Goal: Task Accomplishment & Management: Use online tool/utility

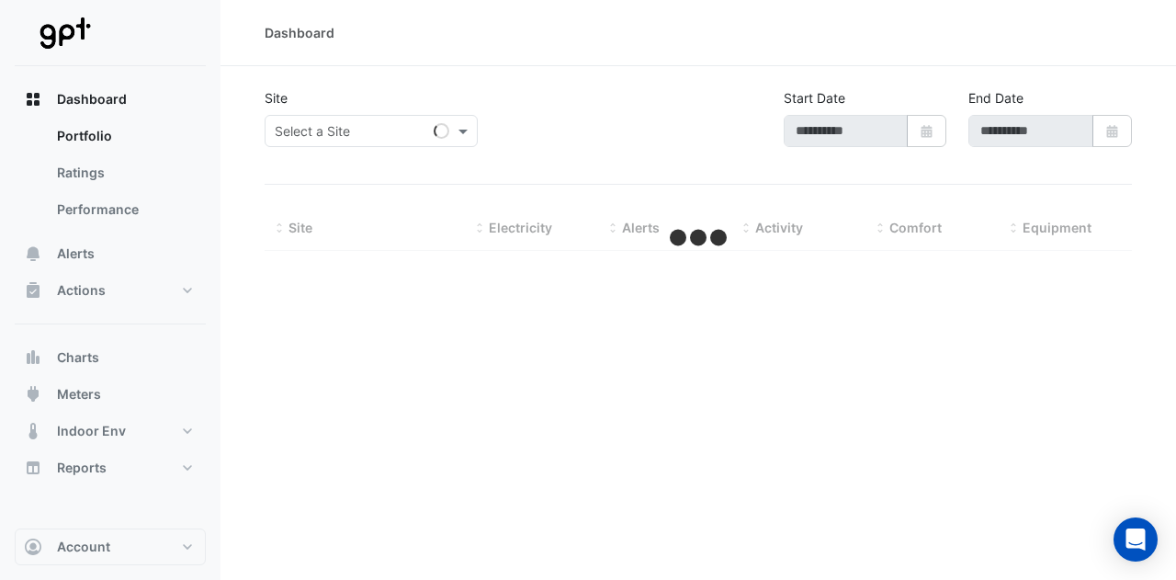
type input "**********"
select select "**"
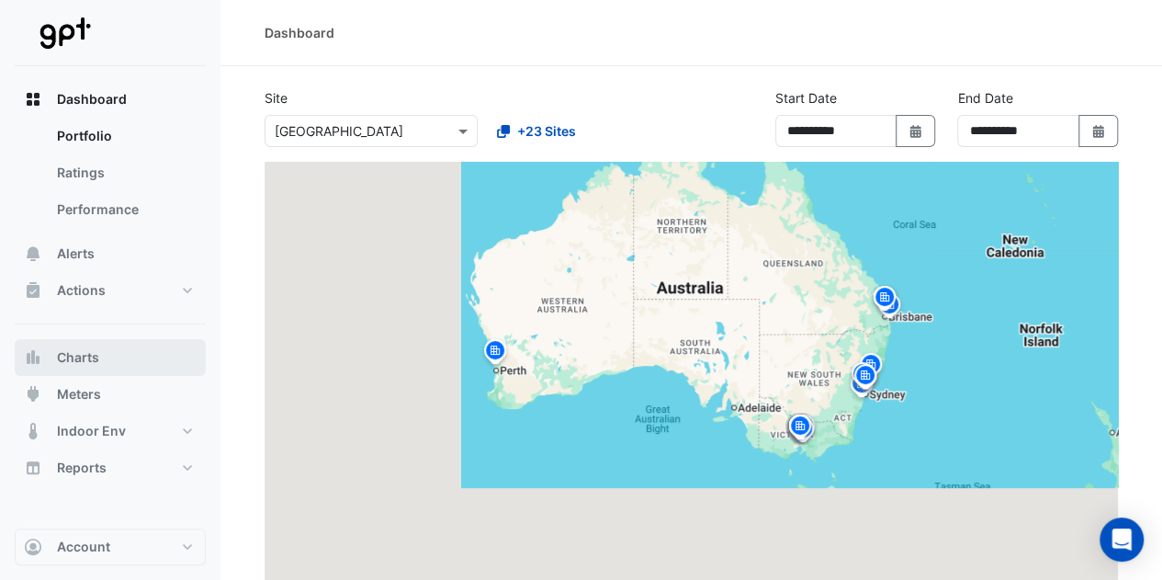
click at [87, 350] on span "Charts" at bounding box center [78, 357] width 42 height 18
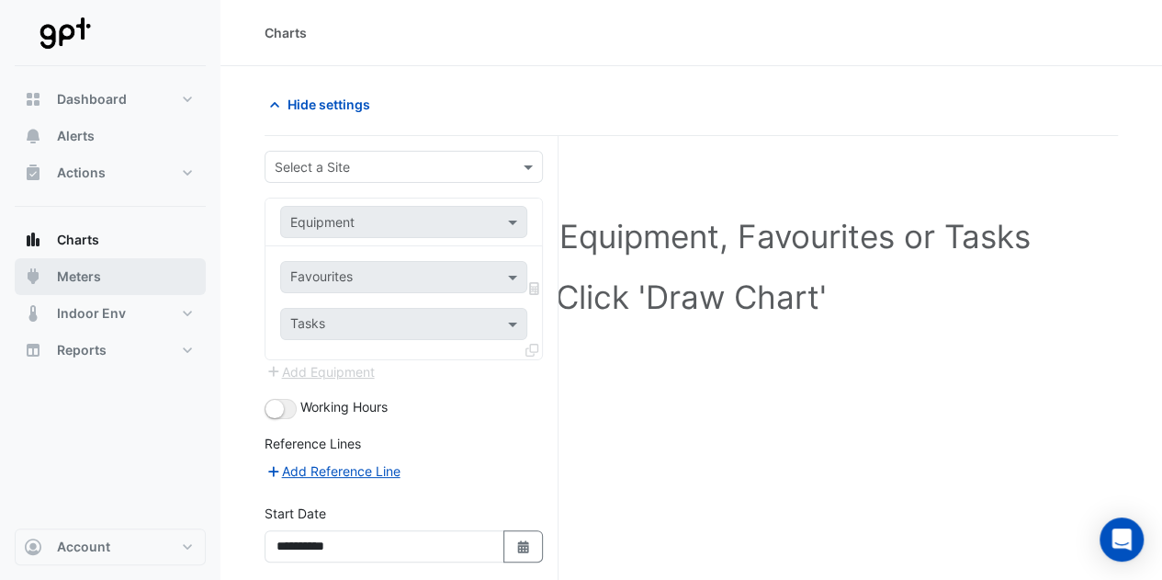
click at [74, 274] on span "Meters" at bounding box center [79, 276] width 44 height 18
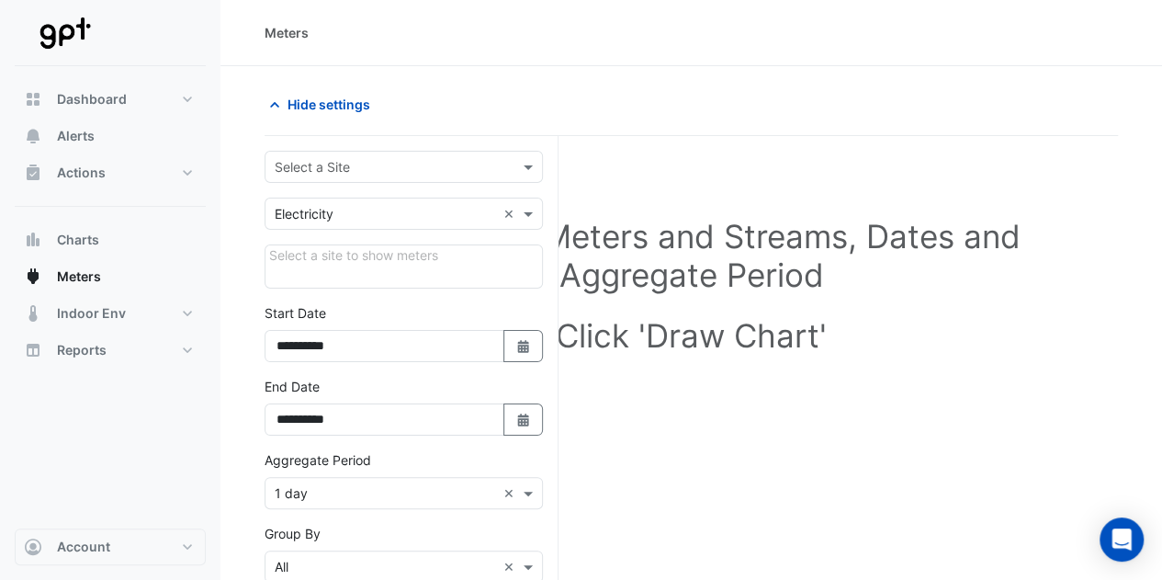
click at [314, 175] on div "Select a Site" at bounding box center [404, 167] width 278 height 32
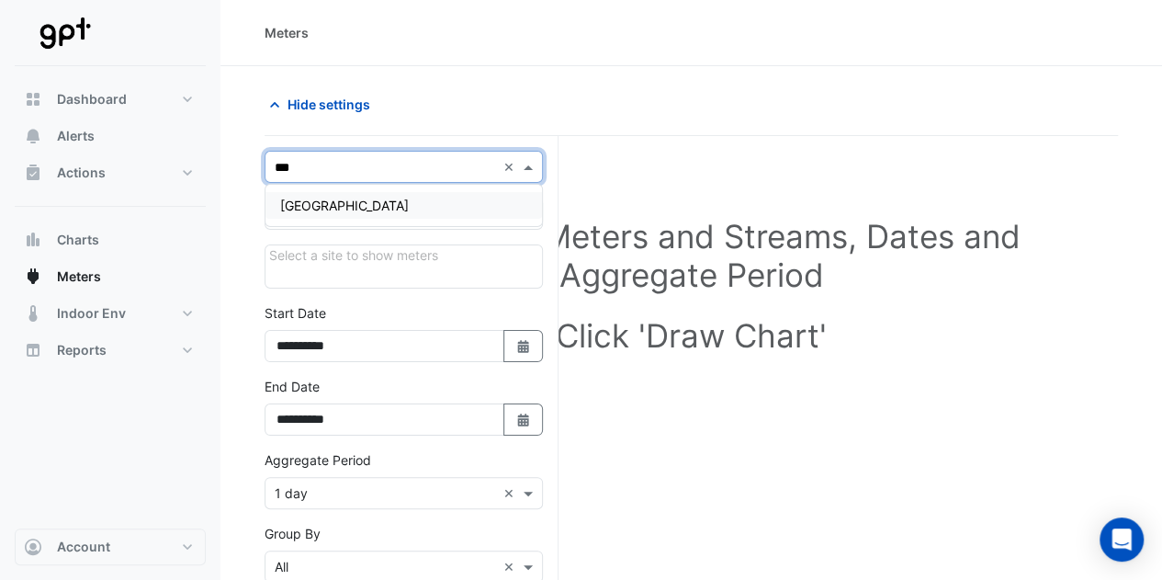
type input "****"
click at [322, 198] on span "[GEOGRAPHIC_DATA]" at bounding box center [344, 206] width 129 height 16
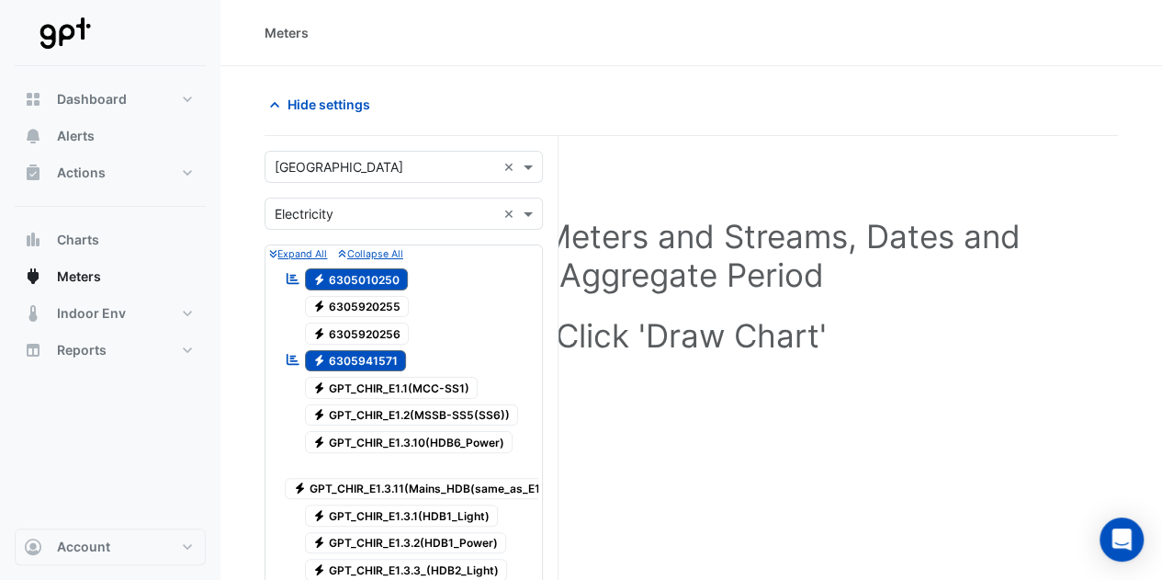
click at [340, 271] on span "Electricity 6305010250" at bounding box center [357, 279] width 104 height 22
click at [369, 356] on span "Electricity 6305941571" at bounding box center [356, 361] width 102 height 22
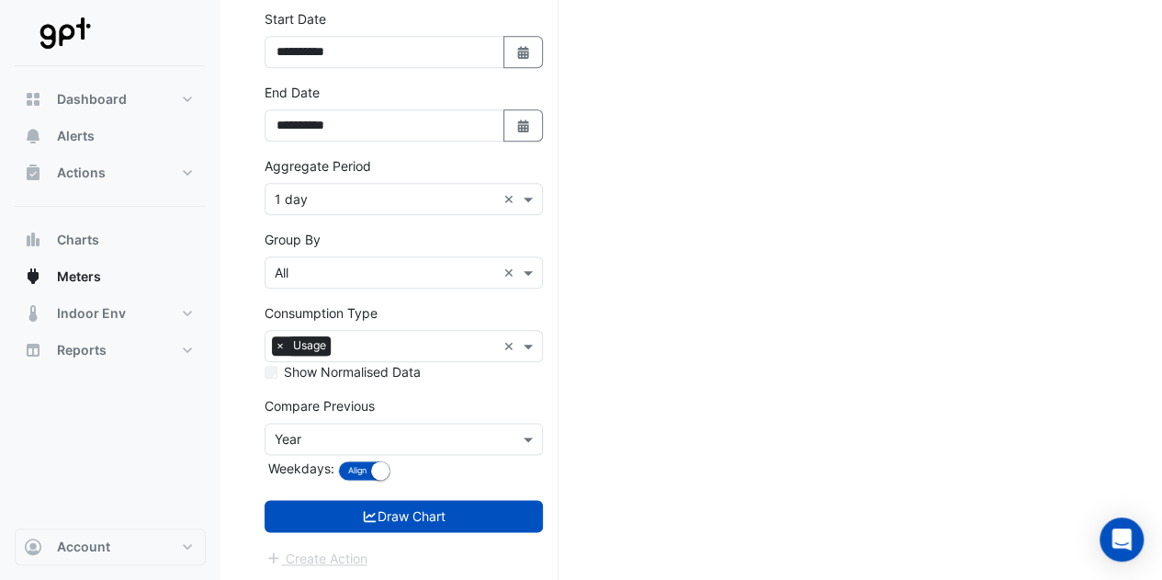
click at [412, 504] on button "Draw Chart" at bounding box center [404, 516] width 278 height 32
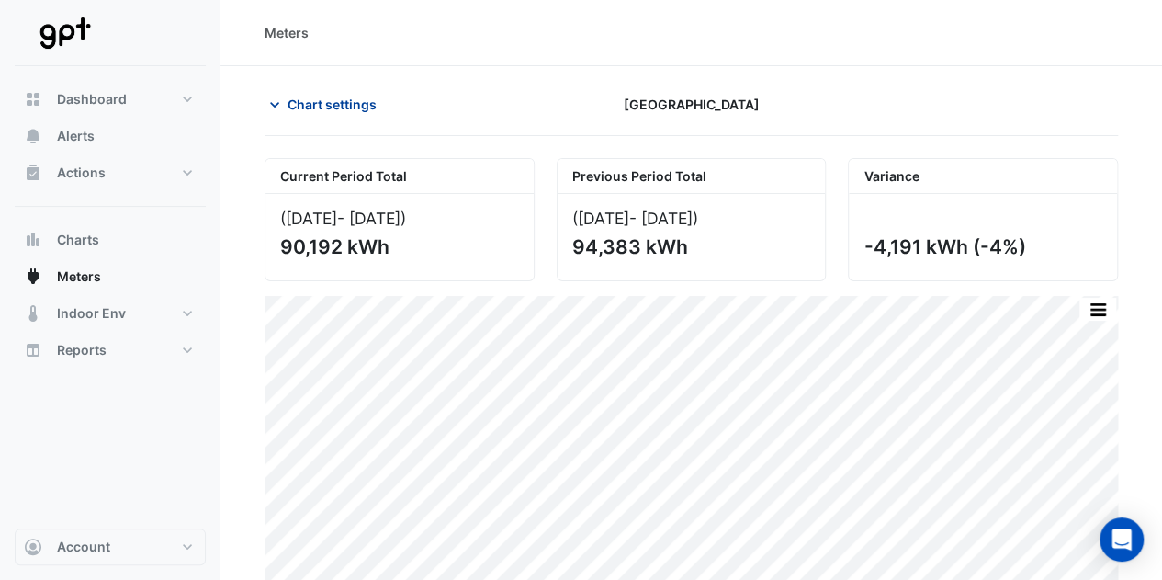
click at [324, 101] on span "Chart settings" at bounding box center [332, 104] width 89 height 19
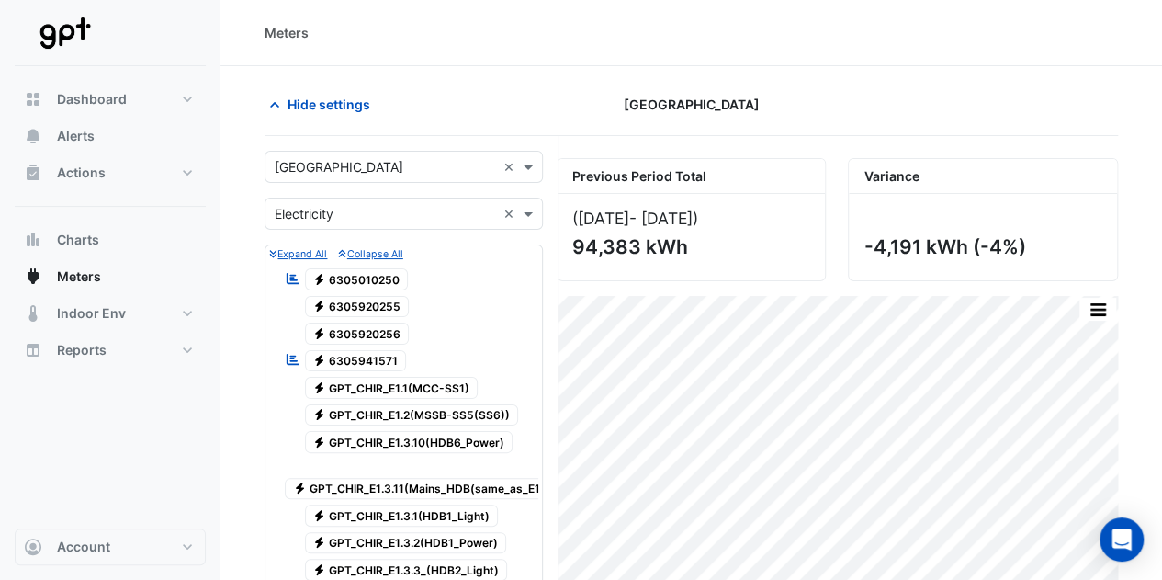
click at [375, 269] on span "Electricity 6305010250" at bounding box center [357, 279] width 104 height 22
click at [371, 353] on span "Electricity 6305941571" at bounding box center [356, 361] width 102 height 22
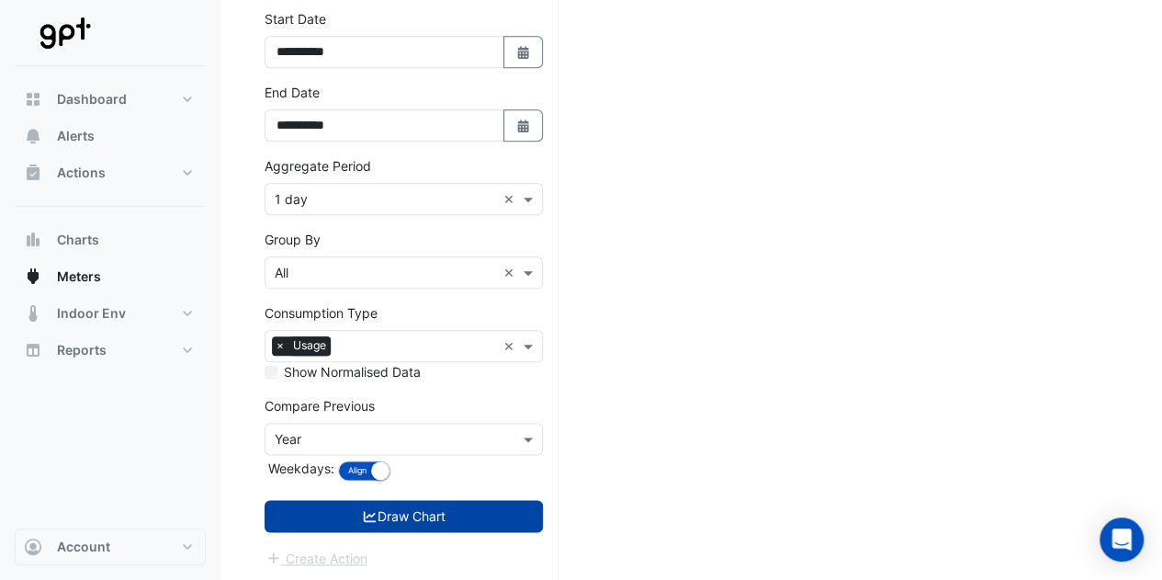
click at [417, 511] on button "Draw Chart" at bounding box center [404, 516] width 278 height 32
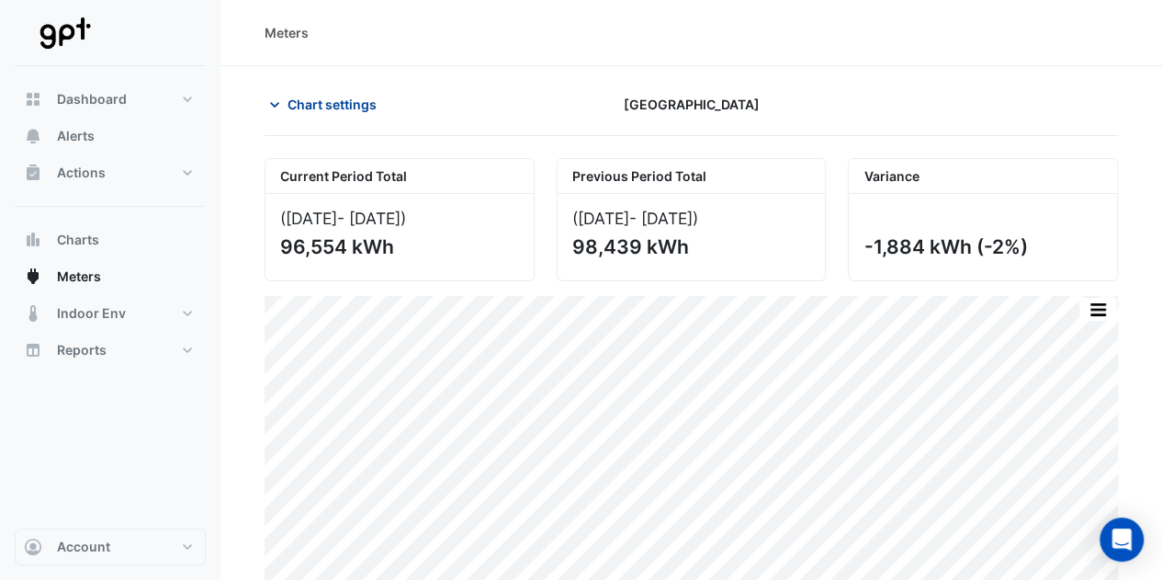
click at [288, 106] on span "Chart settings" at bounding box center [332, 104] width 89 height 19
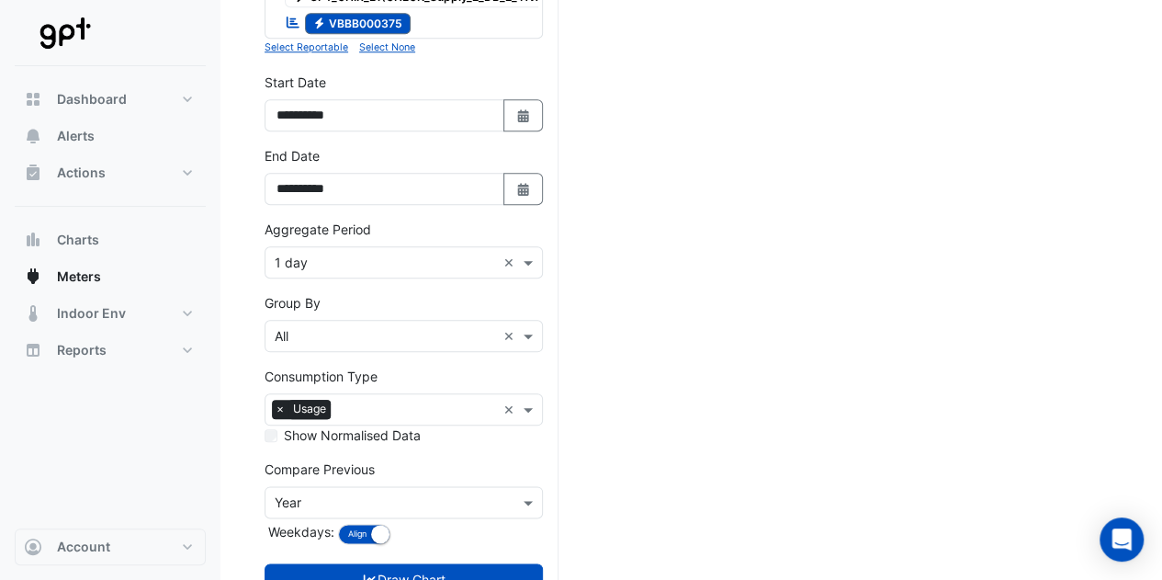
scroll to position [911, 0]
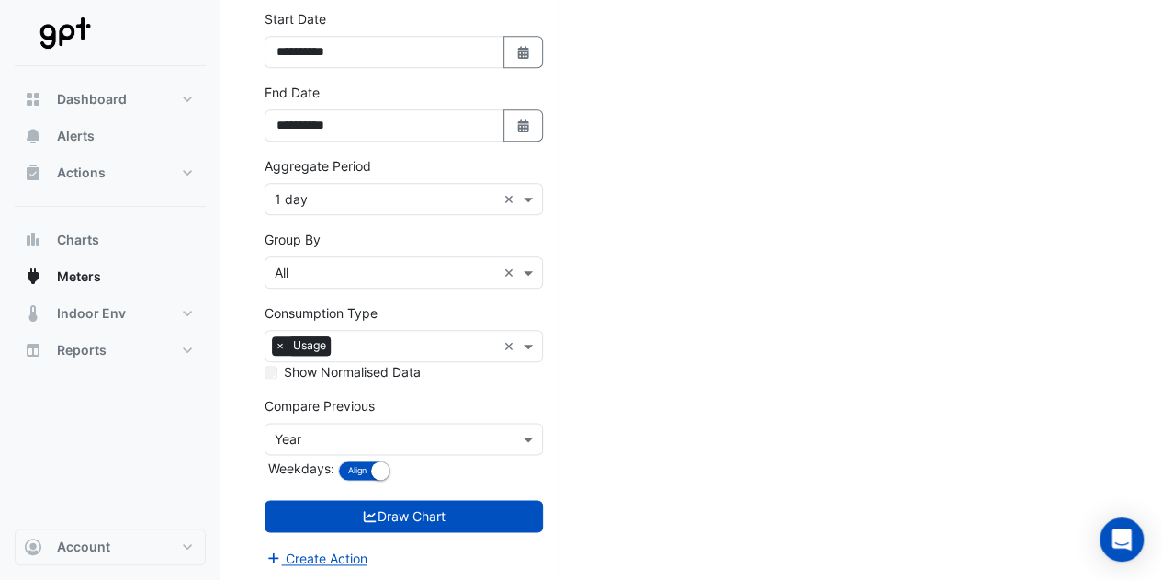
click at [307, 198] on input "text" at bounding box center [385, 199] width 221 height 19
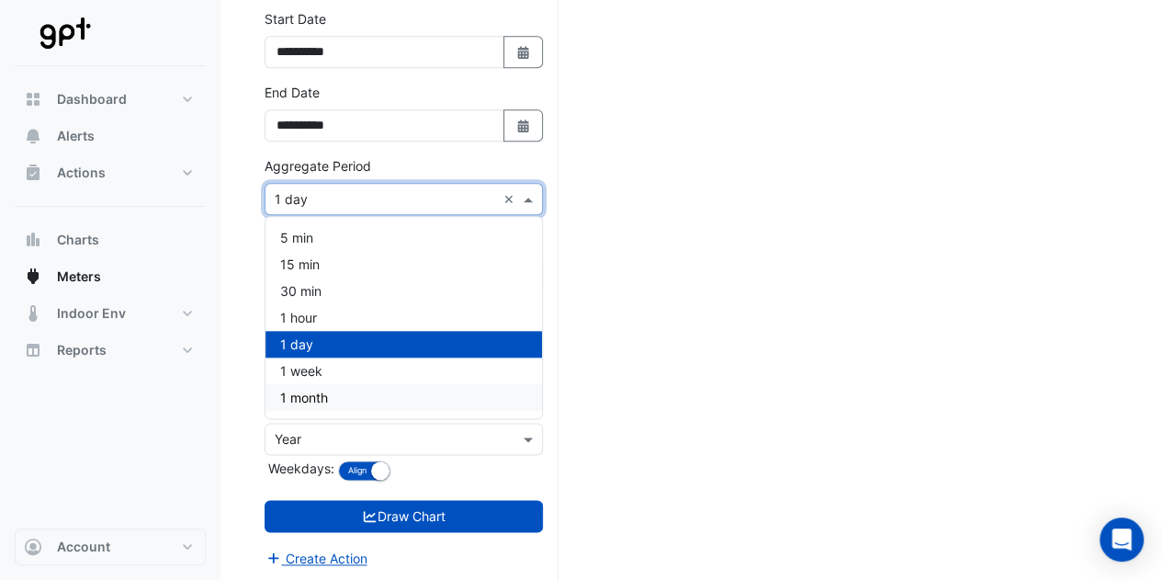
click at [315, 390] on span "1 month" at bounding box center [304, 398] width 48 height 16
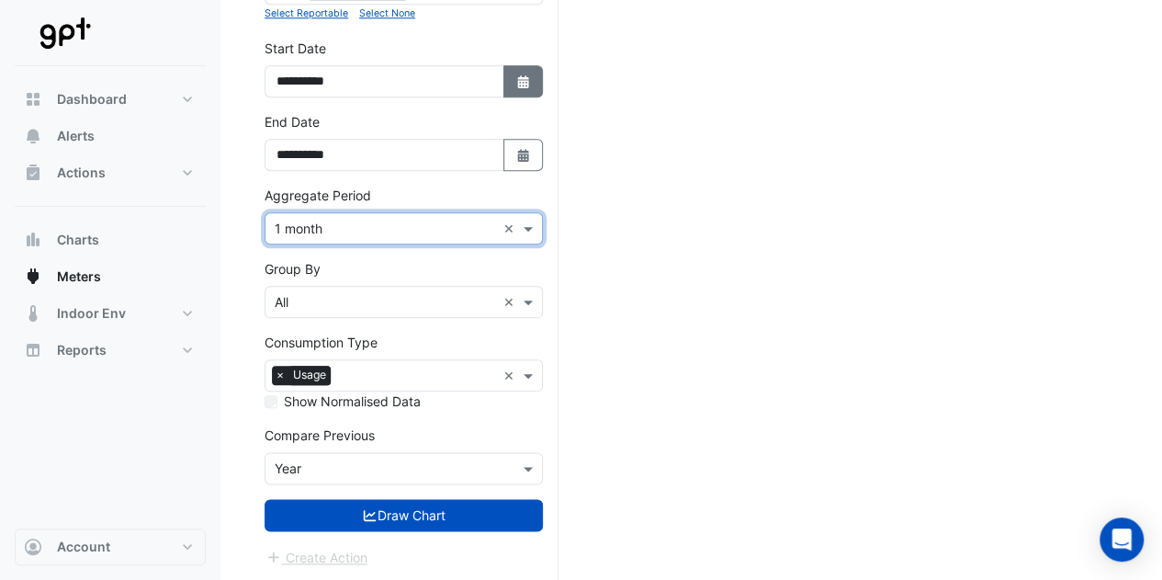
click at [520, 95] on button "Select Date" at bounding box center [524, 81] width 40 height 32
select select "*"
select select "****"
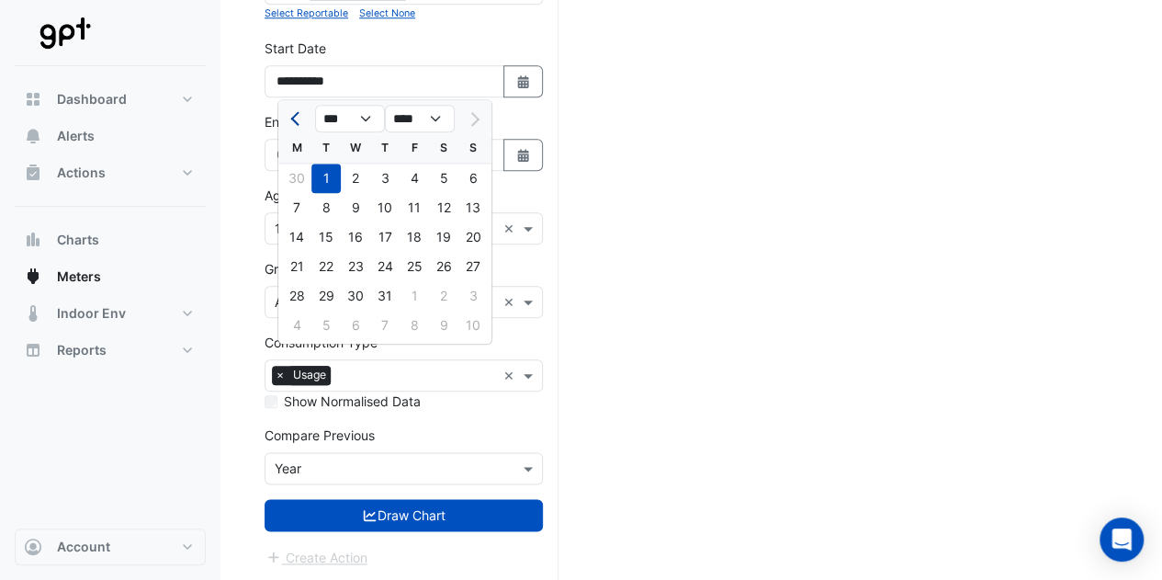
click at [286, 116] on button "Previous month" at bounding box center [297, 118] width 22 height 29
click at [294, 119] on span "Previous month" at bounding box center [297, 119] width 14 height 14
select select "*"
click at [335, 171] on div "1" at bounding box center [325, 178] width 29 height 29
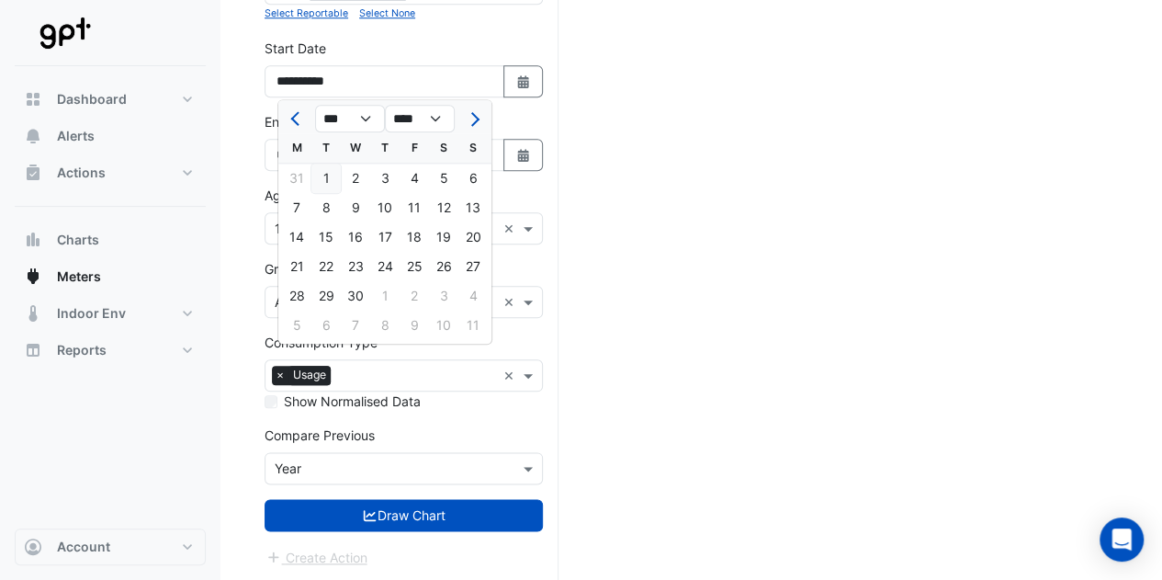
type input "**********"
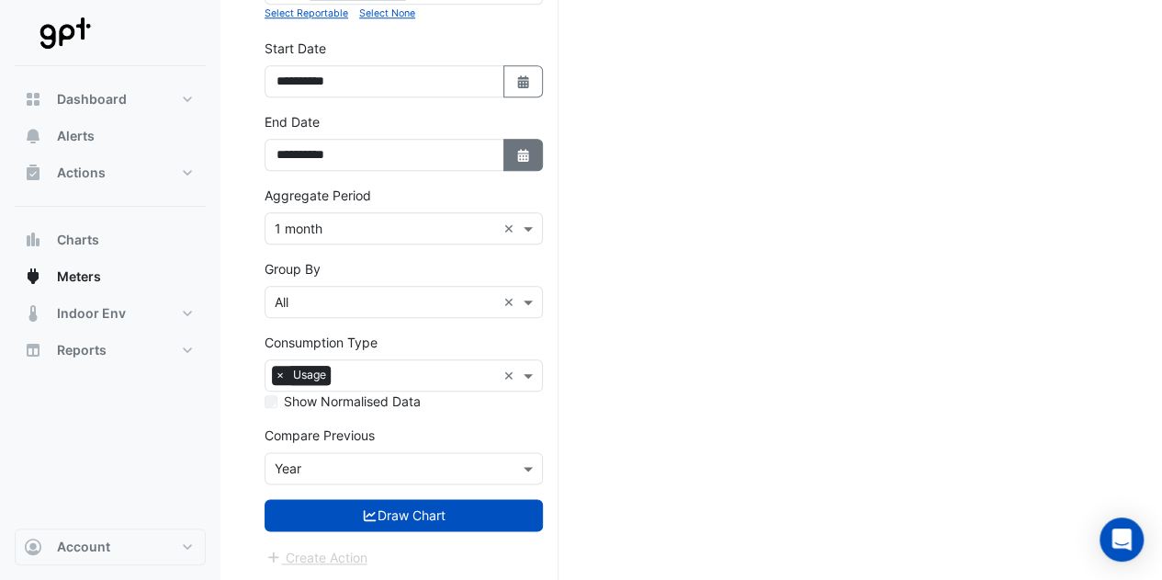
click at [511, 153] on button "Select Date" at bounding box center [524, 155] width 40 height 32
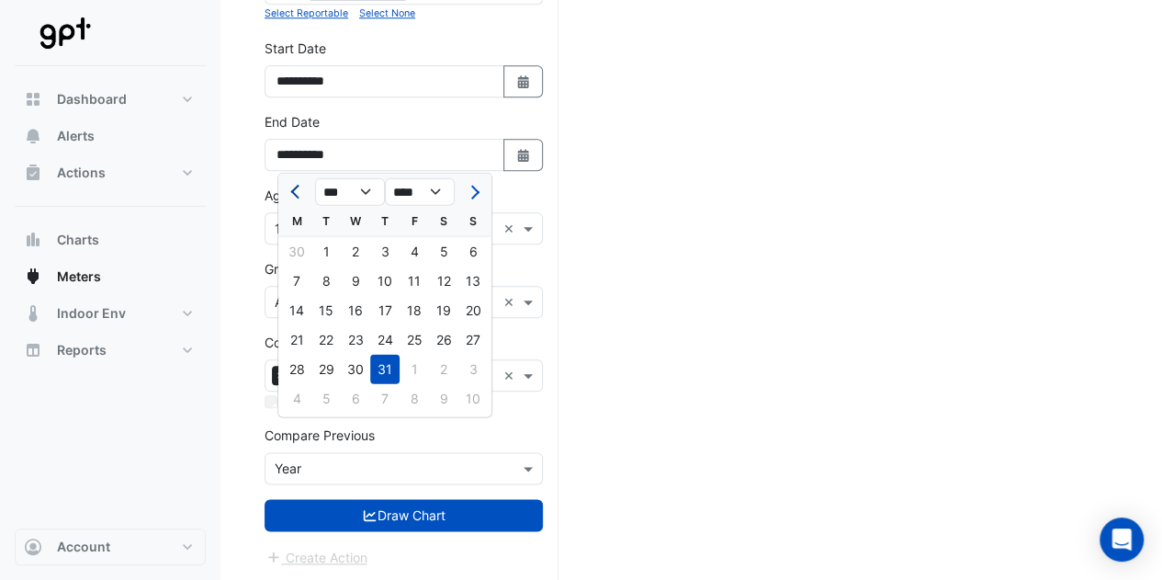
click at [289, 184] on button "Previous month" at bounding box center [297, 190] width 22 height 29
click at [294, 189] on span "Previous month" at bounding box center [297, 192] width 14 height 14
select select "*"
click at [360, 365] on div "30" at bounding box center [355, 368] width 29 height 29
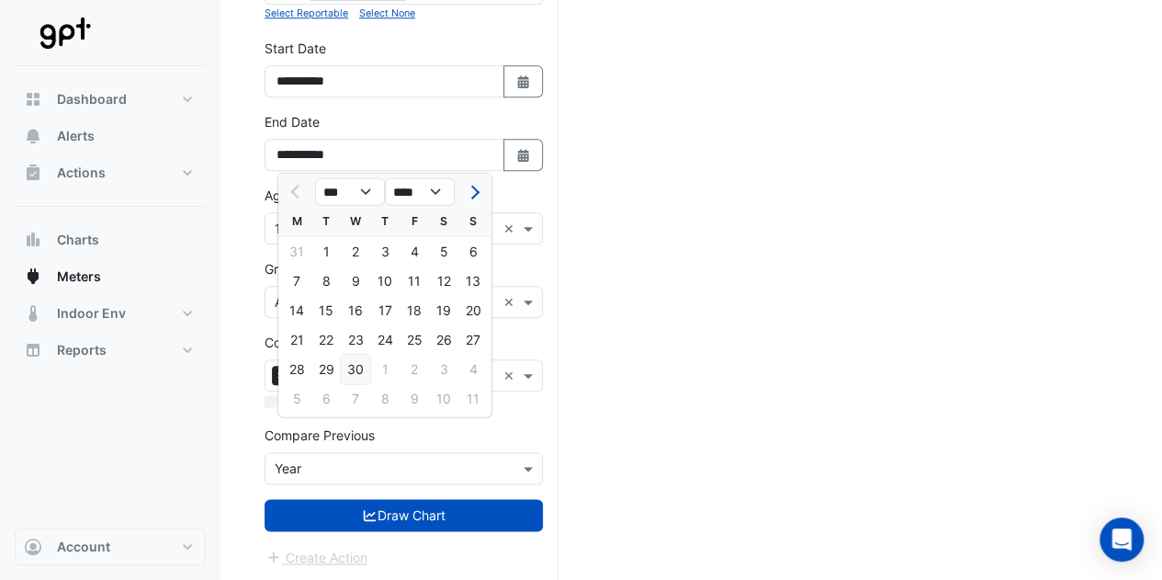
type input "**********"
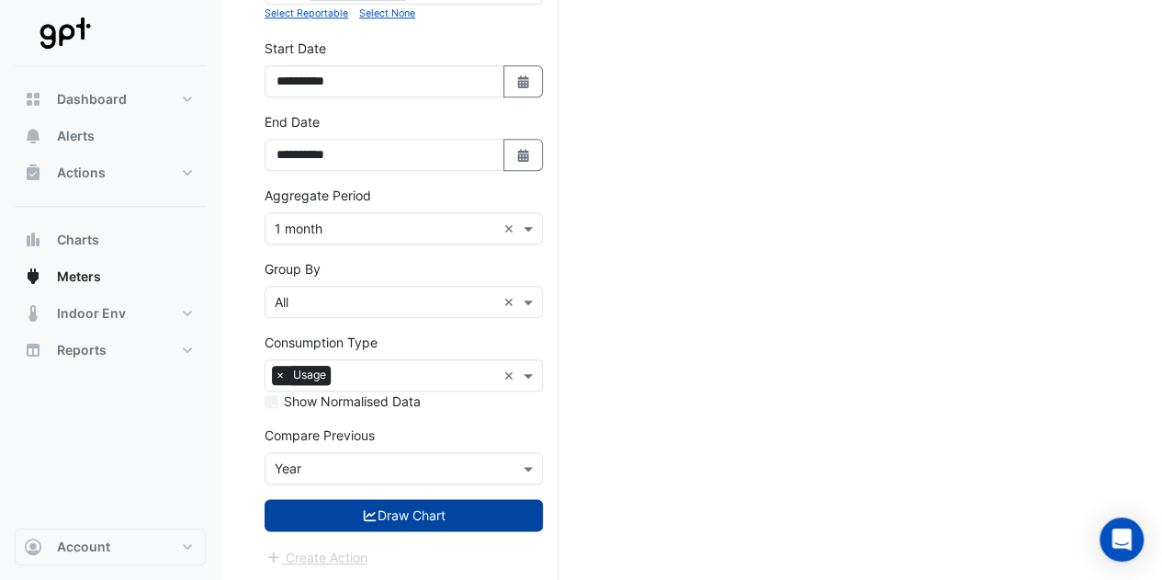
click at [456, 508] on button "Draw Chart" at bounding box center [404, 515] width 278 height 32
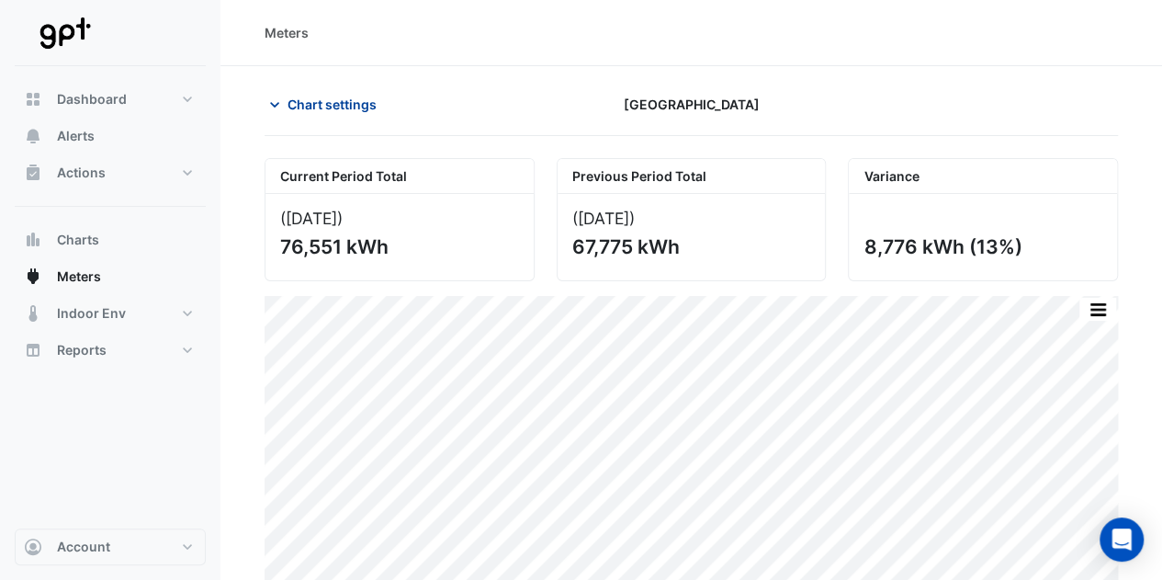
click at [322, 102] on span "Chart settings" at bounding box center [332, 104] width 89 height 19
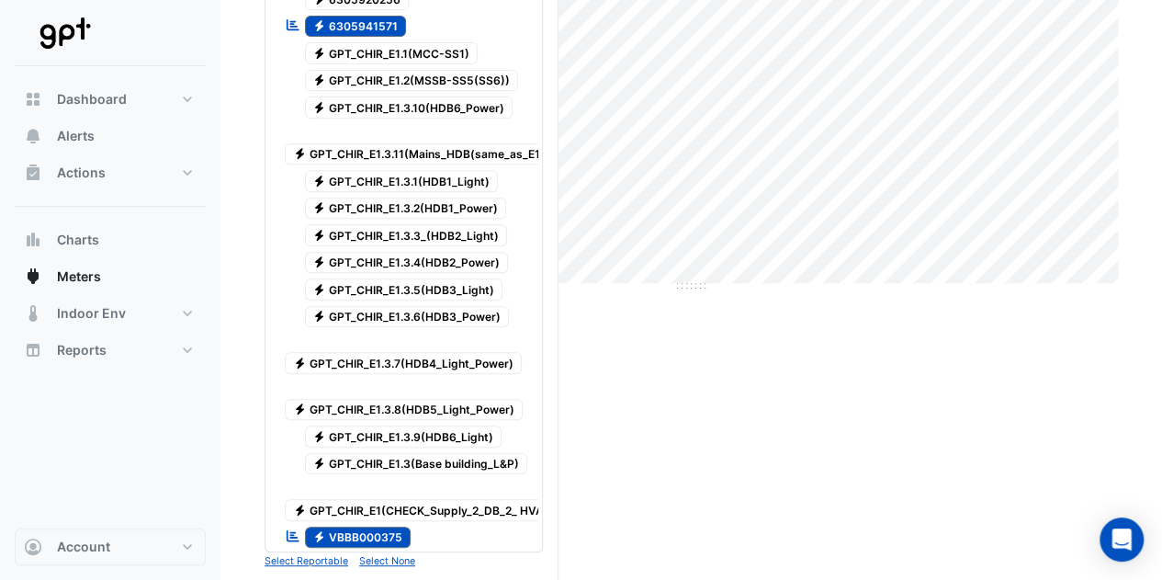
scroll to position [92, 0]
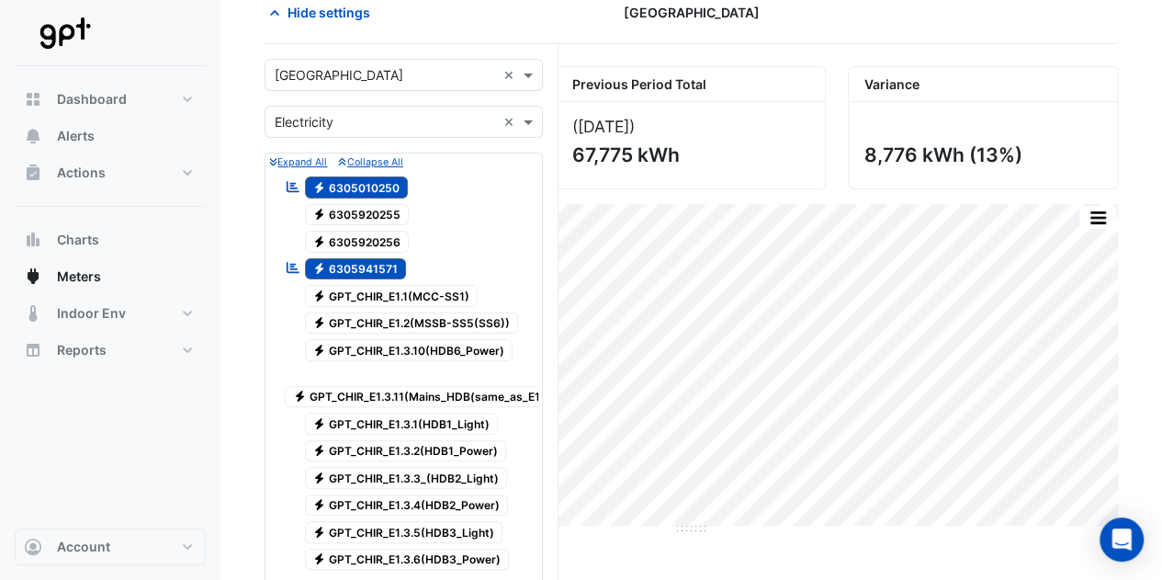
click at [766, 40] on div "Hide settings [GEOGRAPHIC_DATA]" at bounding box center [692, 20] width 854 height 48
click at [810, 141] on div "([DATE] ) 67,775 kWh" at bounding box center [692, 145] width 268 height 86
click at [300, 10] on span "Hide settings" at bounding box center [329, 12] width 83 height 19
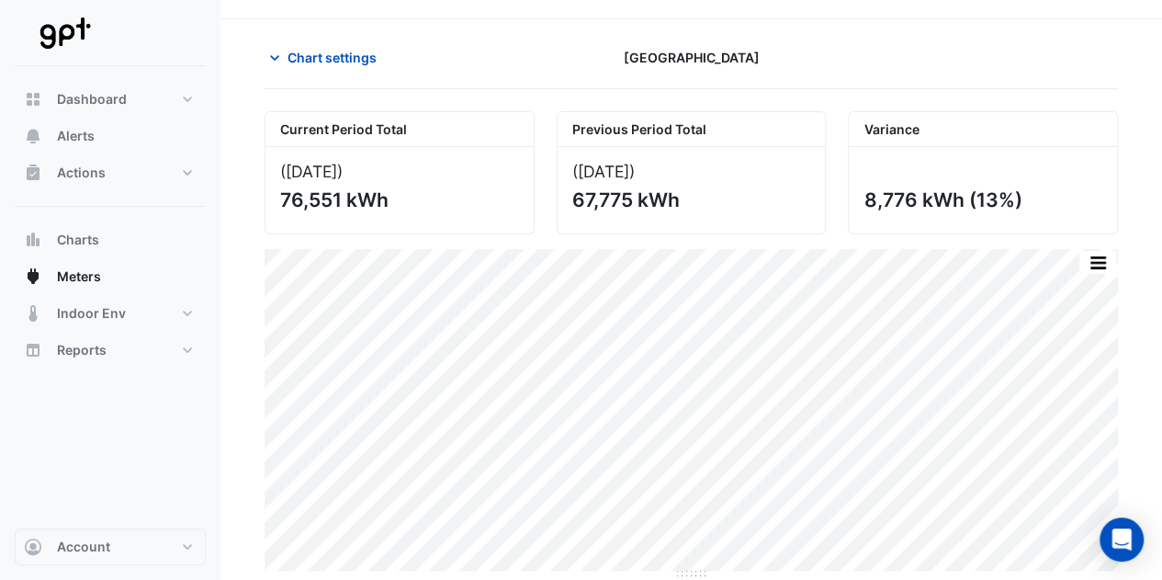
scroll to position [44, 0]
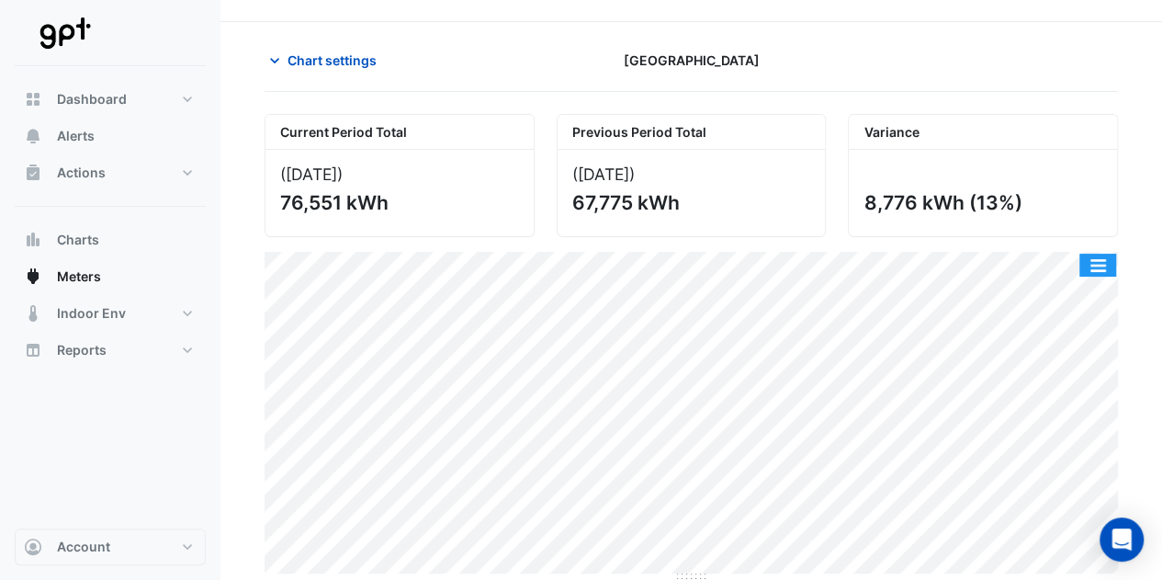
click at [1107, 254] on button "button" at bounding box center [1098, 265] width 37 height 23
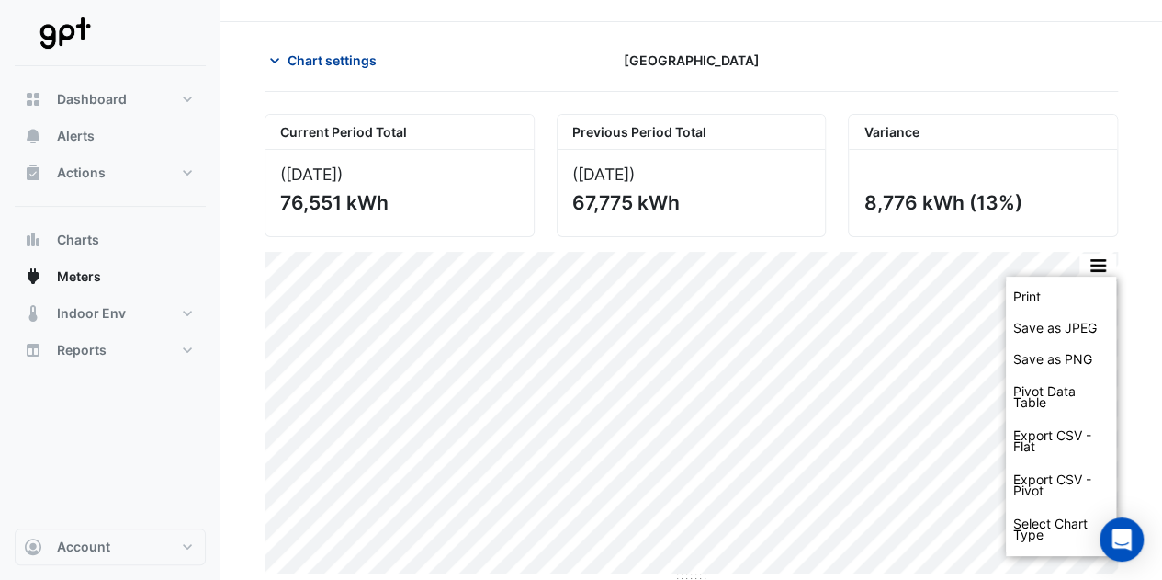
click at [322, 63] on span "Chart settings" at bounding box center [332, 60] width 89 height 19
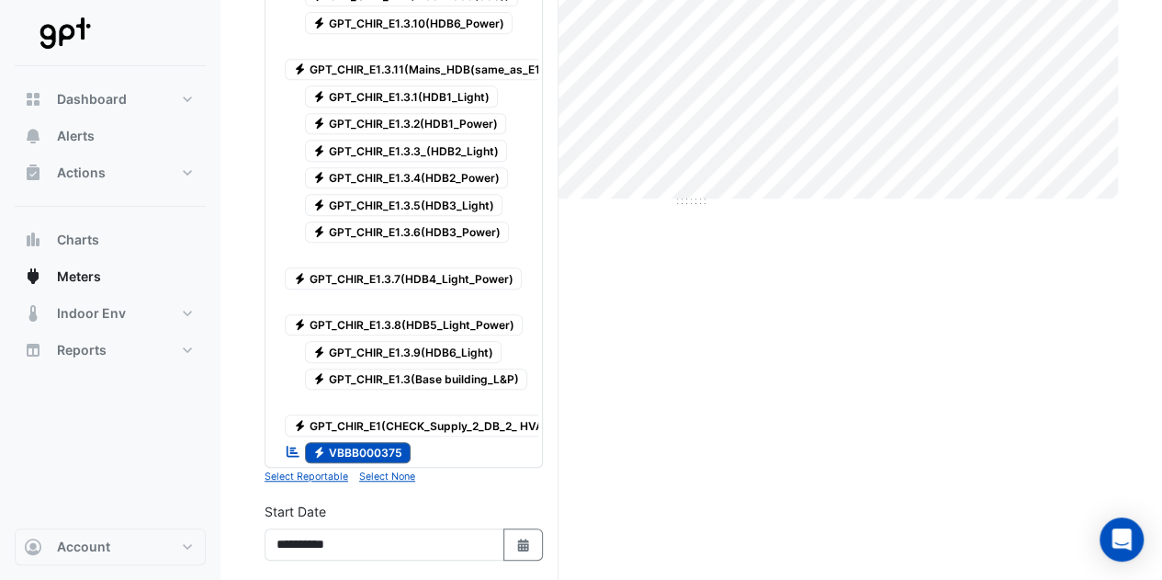
scroll to position [687, 0]
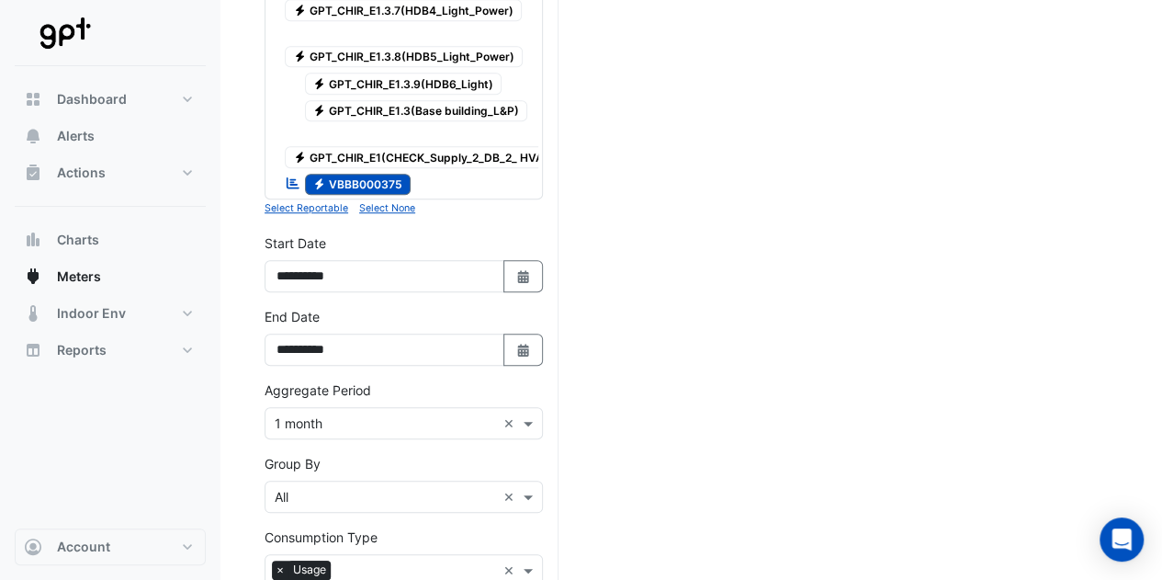
click at [329, 492] on input "text" at bounding box center [385, 497] width 221 height 19
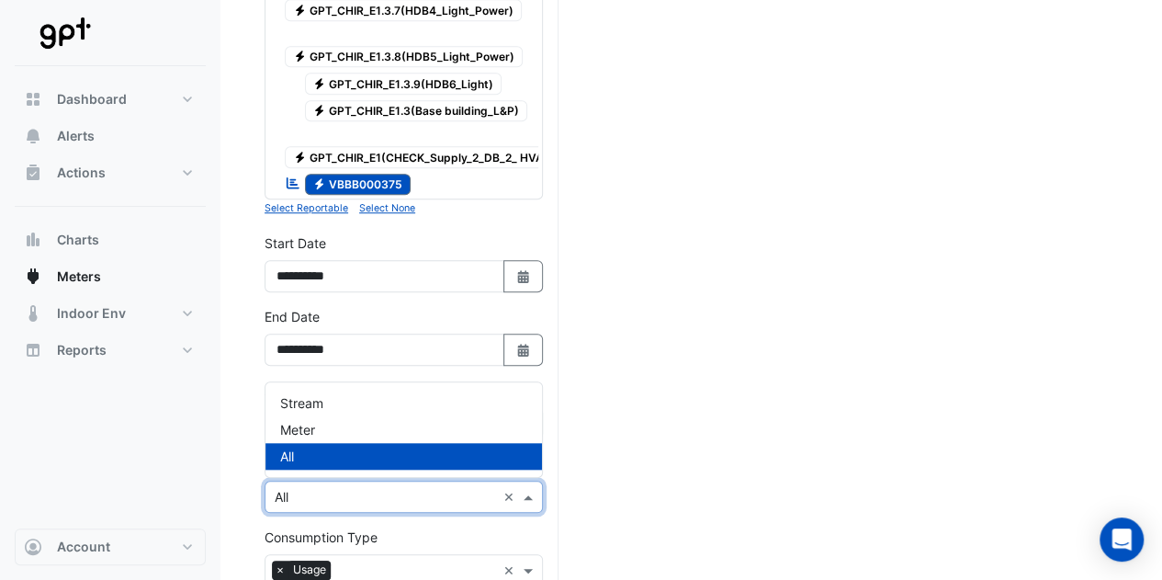
drag, startPoint x: 707, startPoint y: 461, endPoint x: 704, endPoint y: 451, distance: 10.8
click at [707, 461] on div "Current Period Total ([DATE] ) 76,551 kWh Previous Period Total ([DATE] ) 67,77…" at bounding box center [692, 124] width 854 height 1307
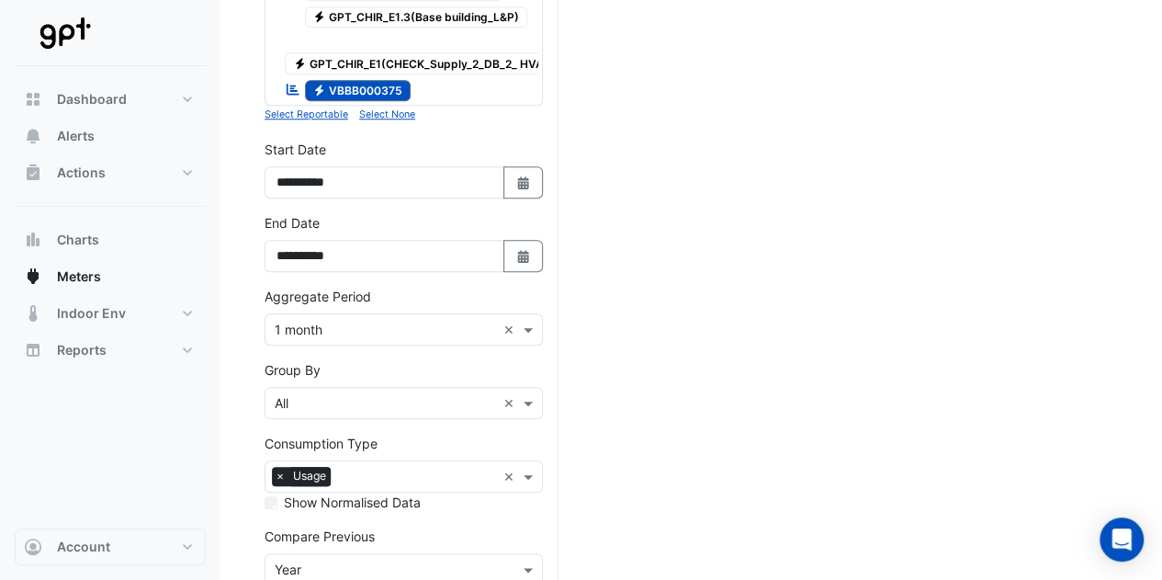
scroll to position [871, 0]
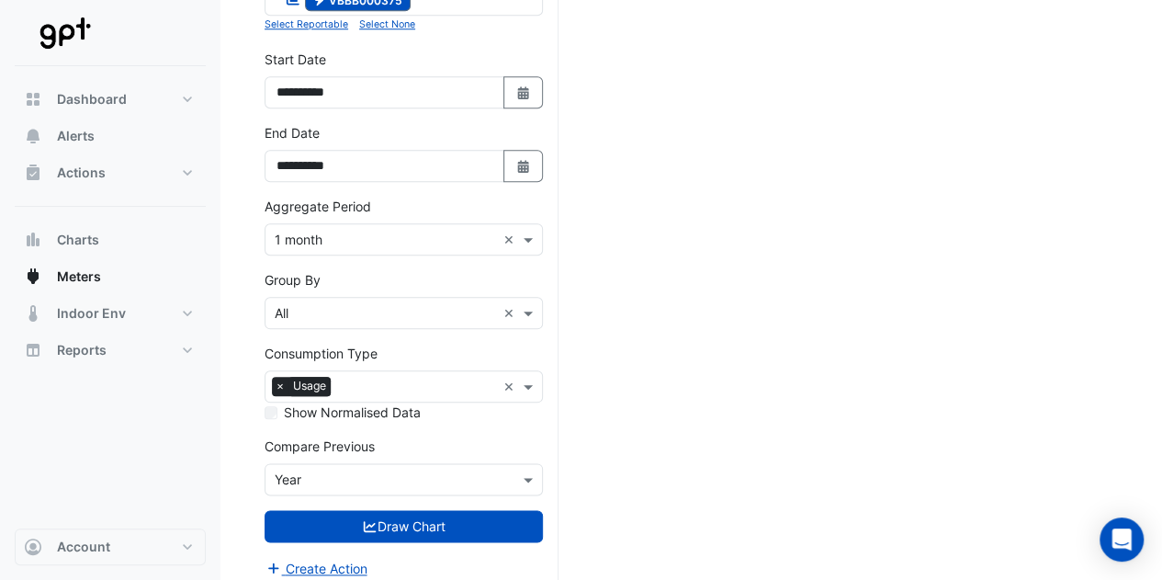
click at [303, 304] on input "text" at bounding box center [385, 313] width 221 height 19
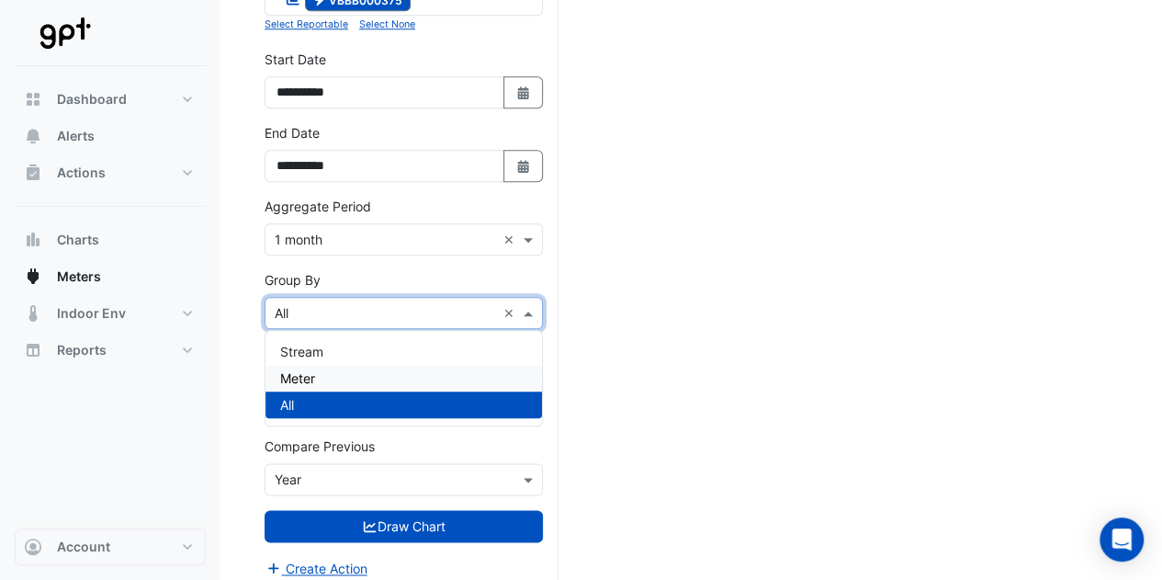
drag, startPoint x: 303, startPoint y: 373, endPoint x: 371, endPoint y: 427, distance: 87.0
click at [303, 374] on span "Meter" at bounding box center [297, 378] width 35 height 16
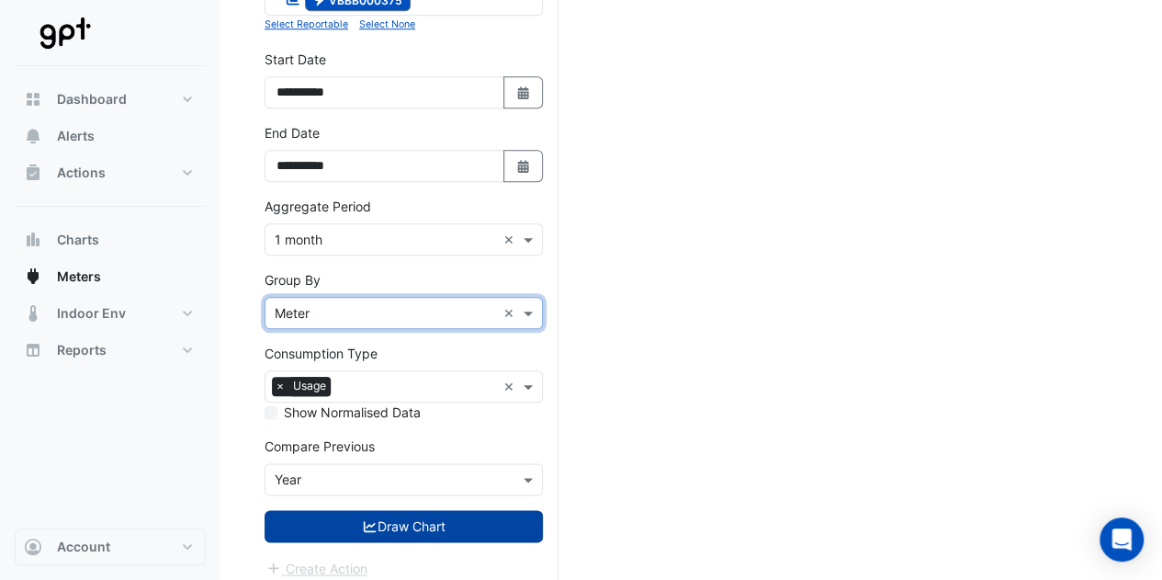
click at [414, 520] on button "Draw Chart" at bounding box center [404, 526] width 278 height 32
